Goal: Task Accomplishment & Management: Use online tool/utility

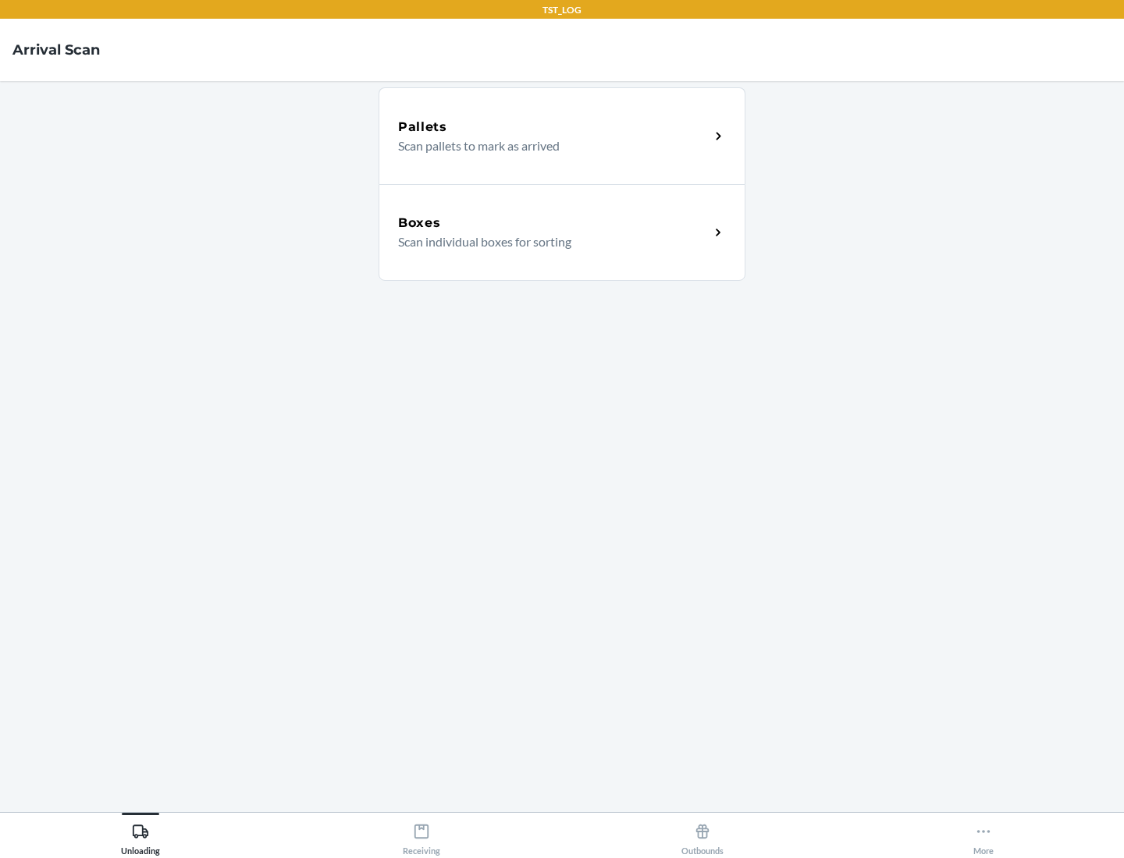
click at [553, 223] on div "Boxes" at bounding box center [553, 223] width 311 height 19
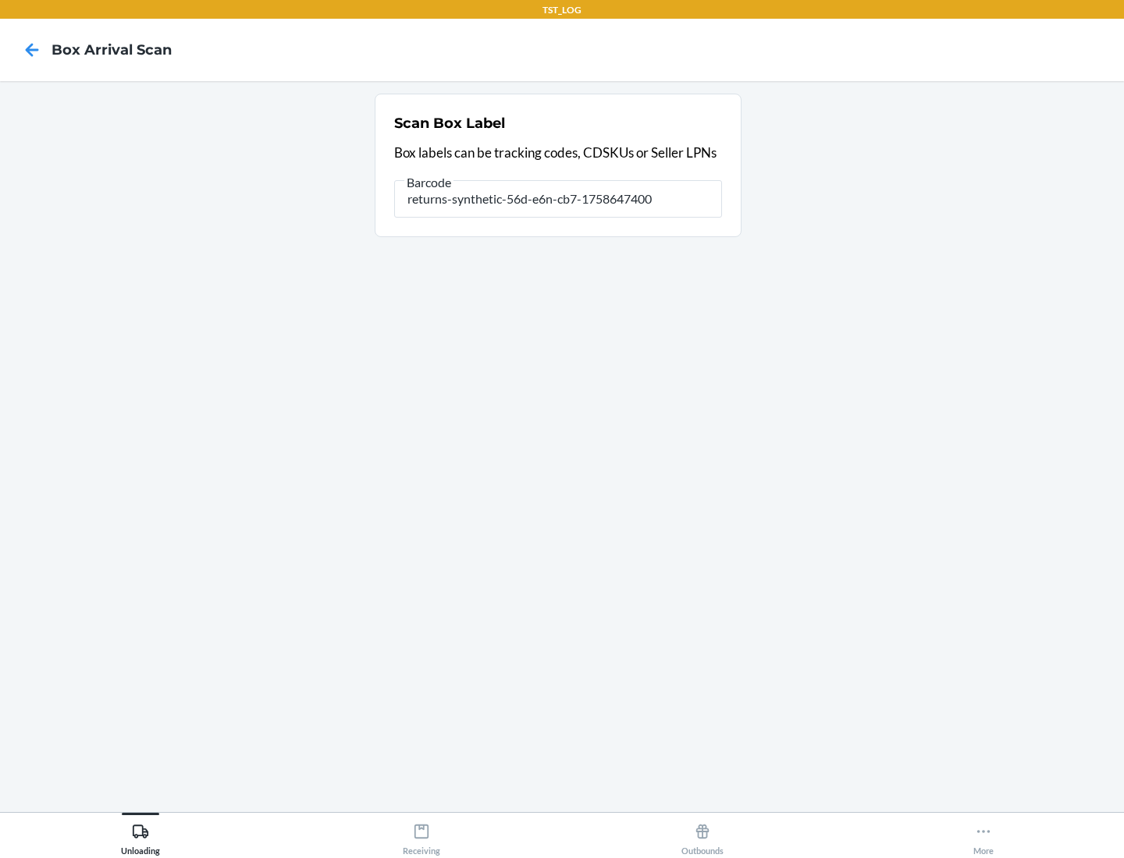
type input "returns-synthetic-56d-e6n-cb7-1758647400"
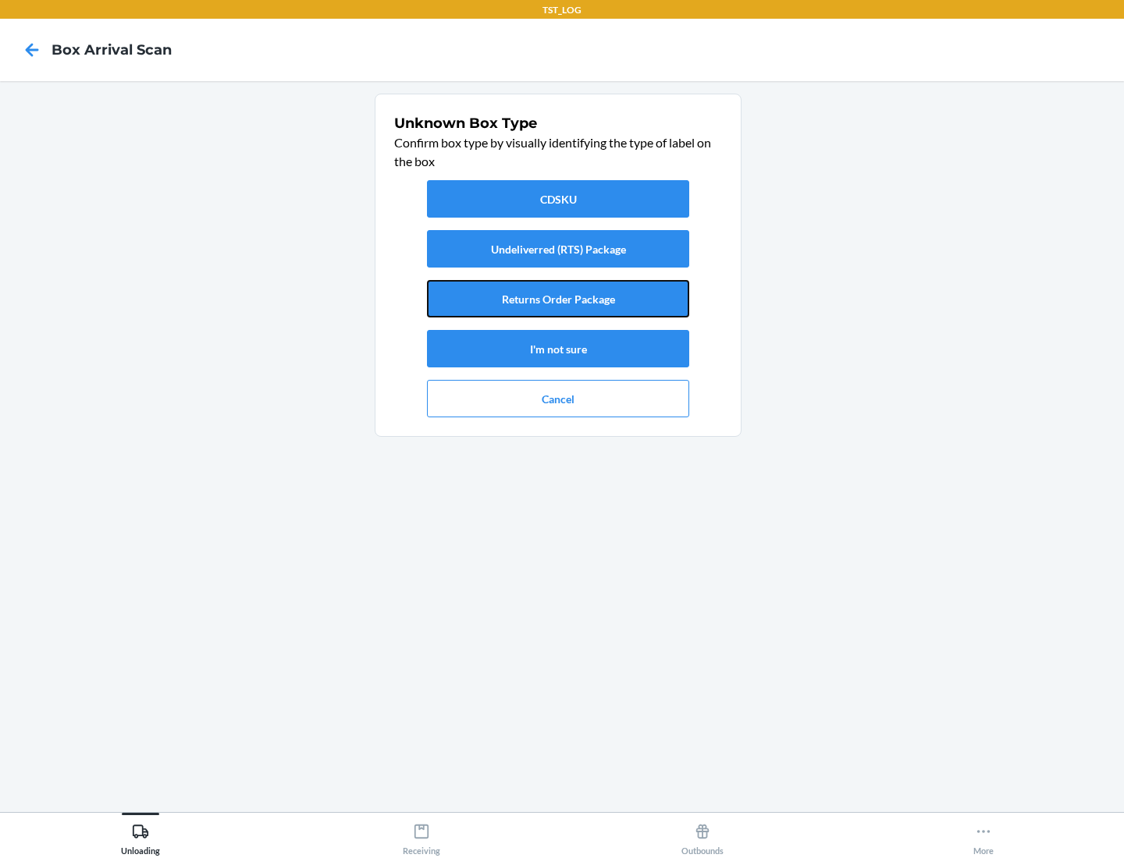
click at [558, 299] on button "Returns Order Package" at bounding box center [558, 298] width 262 height 37
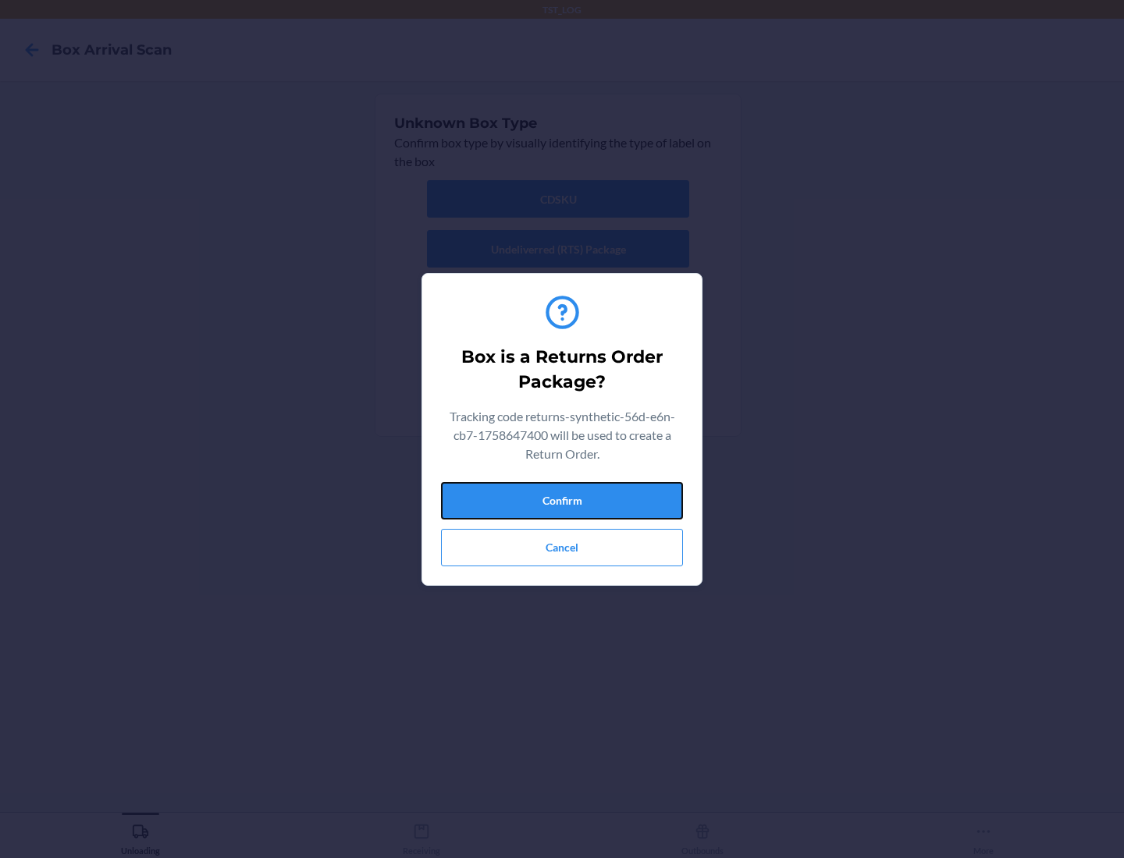
click at [562, 500] on button "Confirm" at bounding box center [562, 500] width 242 height 37
